Goal: Transaction & Acquisition: Obtain resource

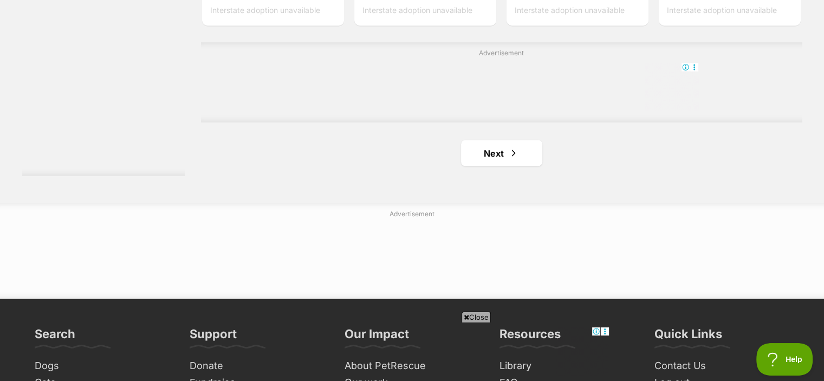
scroll to position [1945, 0]
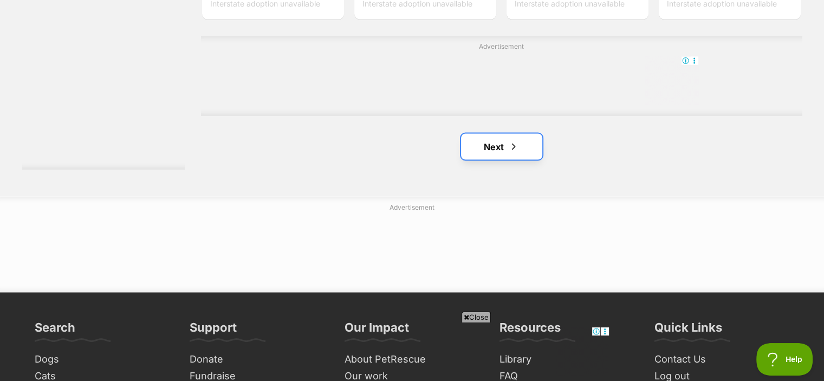
click at [475, 133] on link "Next" at bounding box center [501, 146] width 81 height 26
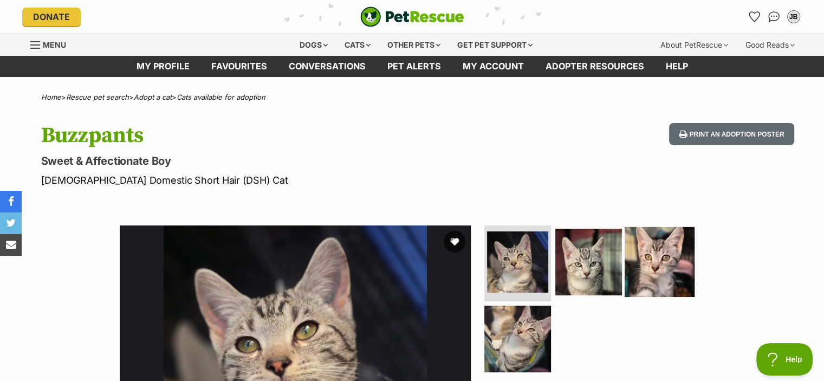
click at [672, 283] on img at bounding box center [659, 262] width 70 height 70
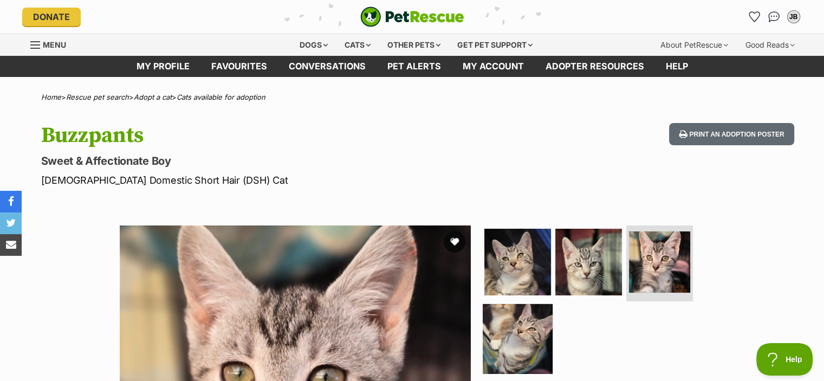
click at [539, 316] on img at bounding box center [517, 338] width 70 height 70
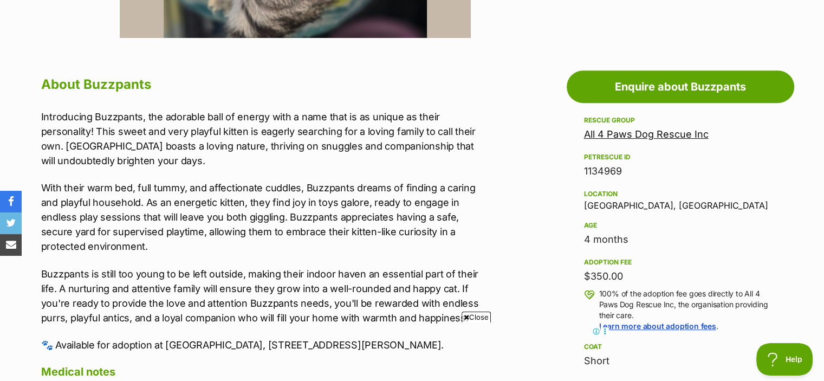
scroll to position [617, 0]
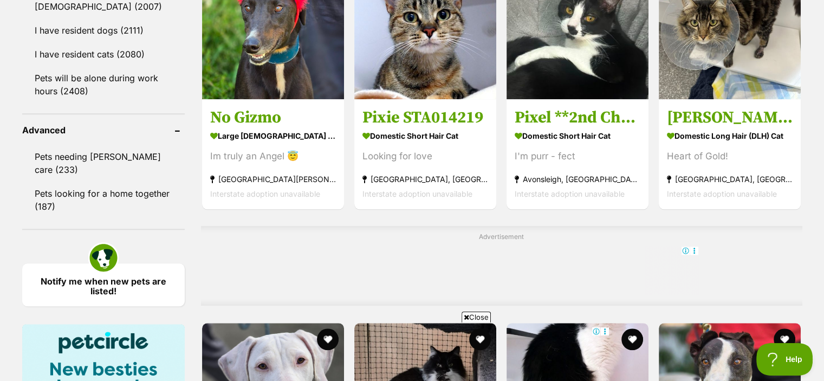
scroll to position [1125, 0]
